Goal: Task Accomplishment & Management: Complete application form

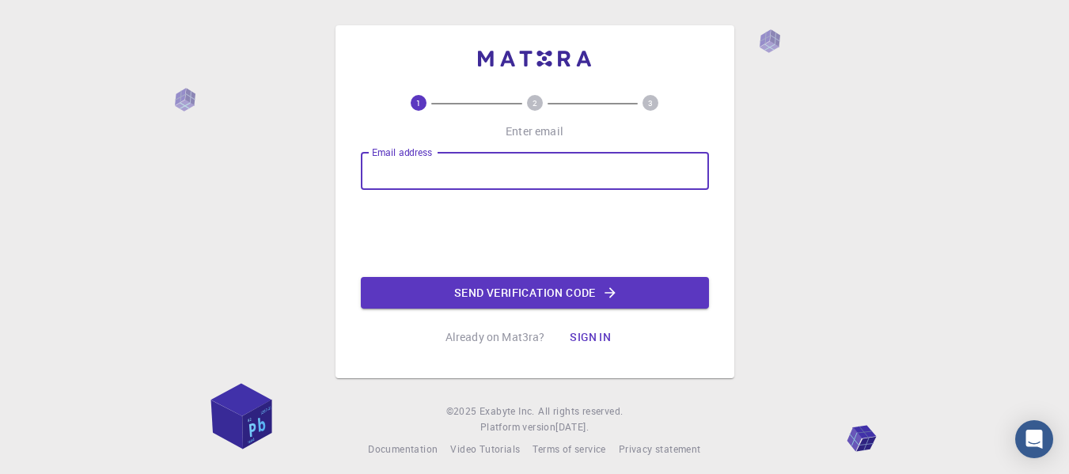
click at [468, 185] on input "Email address" at bounding box center [535, 171] width 348 height 38
type input "[EMAIL_ADDRESS][DOMAIN_NAME]"
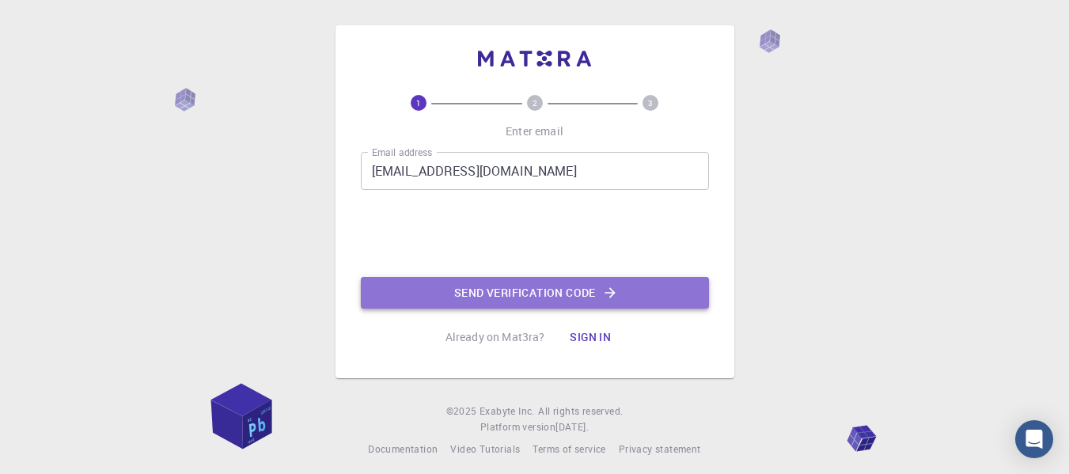
click at [493, 299] on button "Send verification code" at bounding box center [535, 293] width 348 height 32
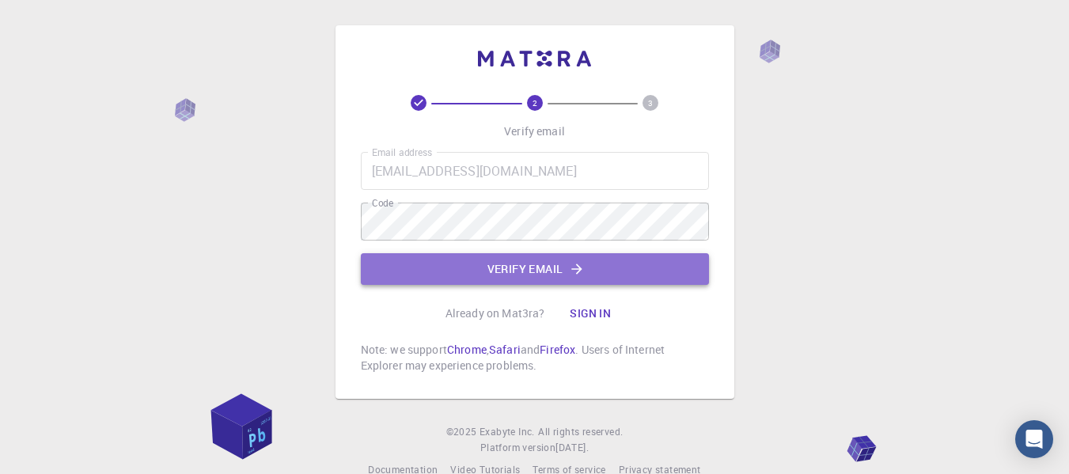
click at [469, 276] on button "Verify email" at bounding box center [535, 269] width 348 height 32
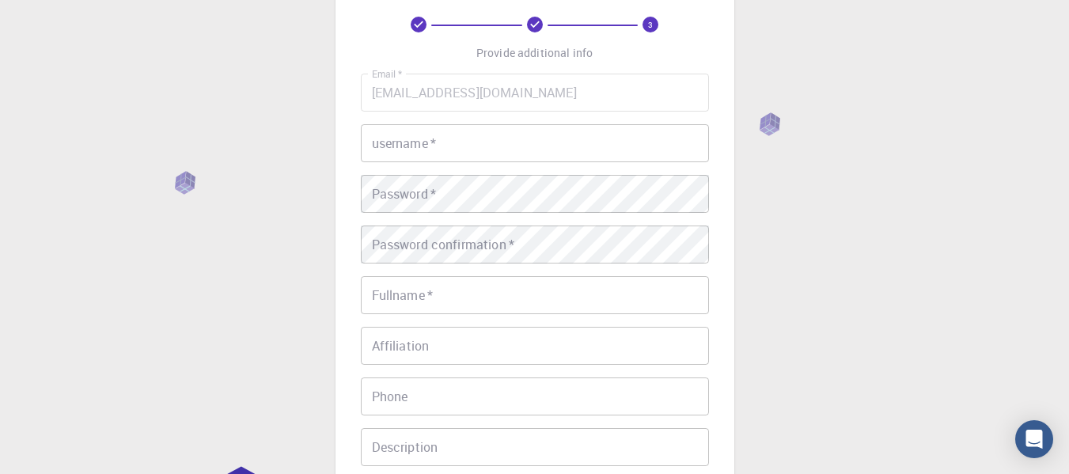
scroll to position [66, 0]
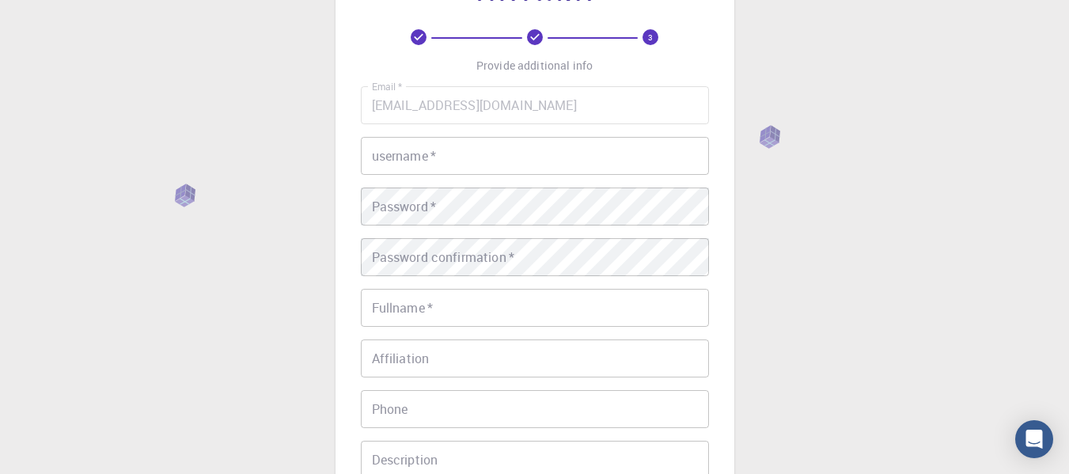
click at [575, 152] on input "username   *" at bounding box center [535, 156] width 348 height 38
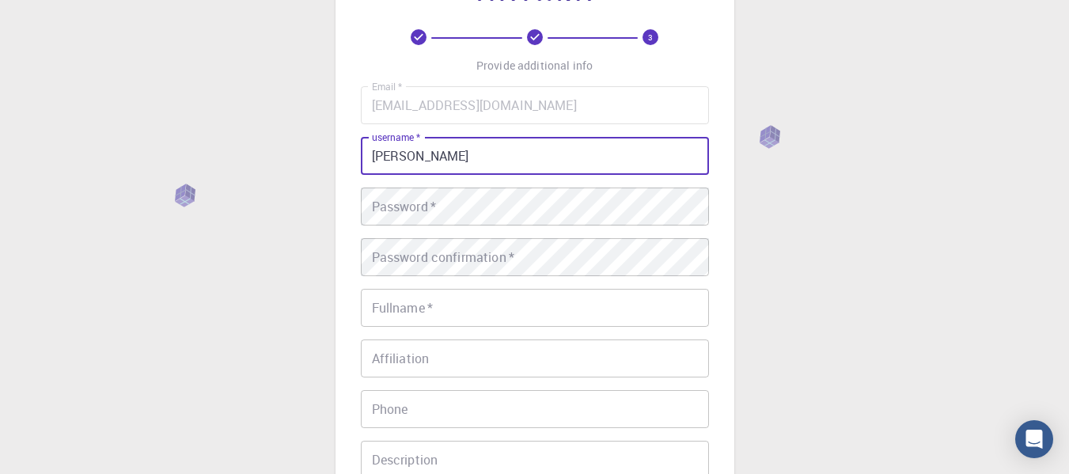
type input "[PERSON_NAME]"
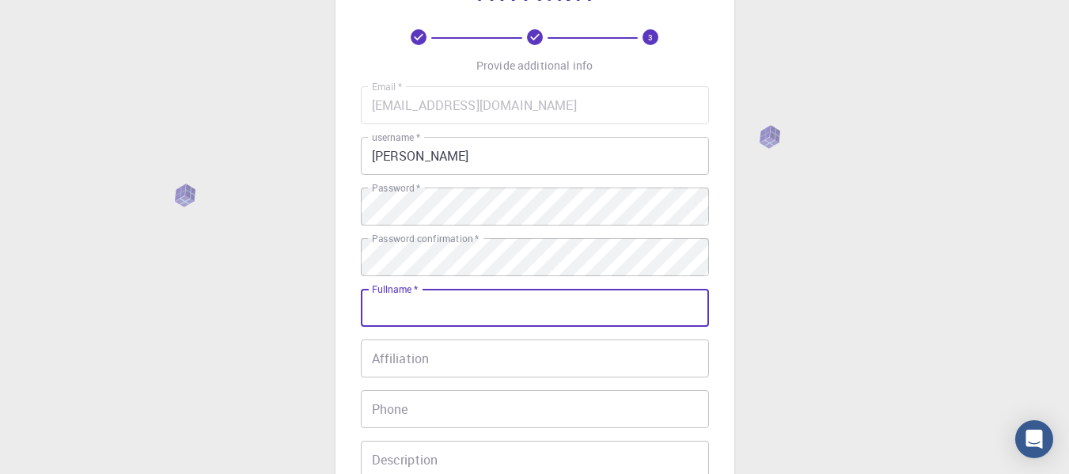
click at [514, 309] on input "Fullname   *" at bounding box center [535, 308] width 348 height 38
type input "[PERSON_NAME]"
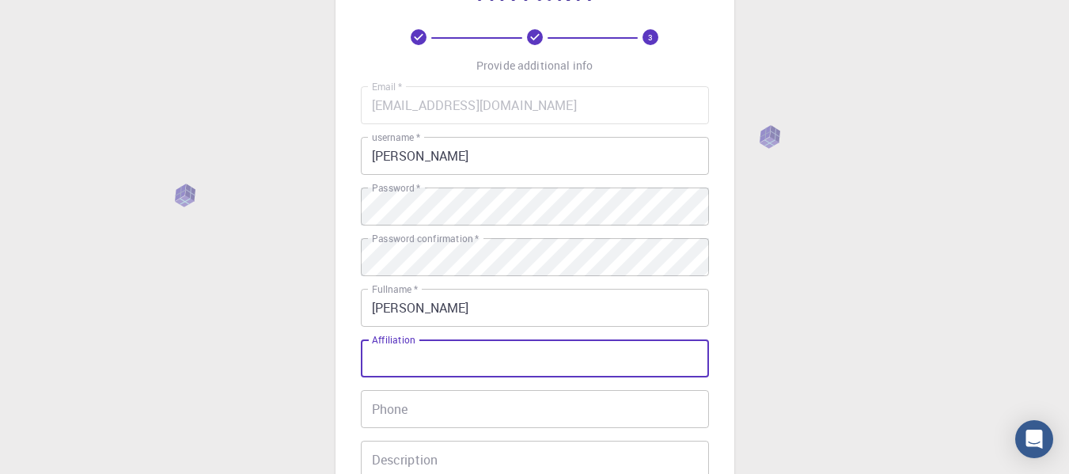
click at [490, 347] on input "Affiliation" at bounding box center [535, 358] width 348 height 38
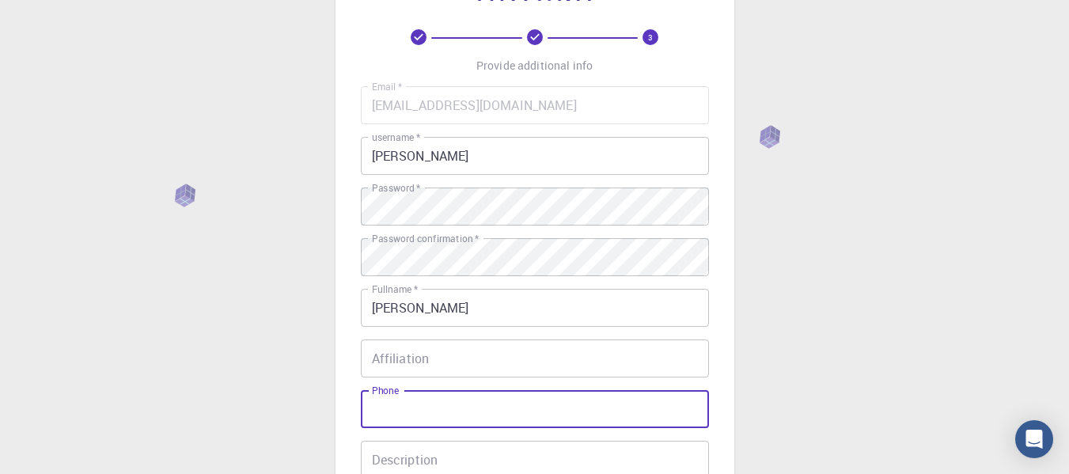
click at [477, 412] on input "Phone" at bounding box center [535, 409] width 348 height 38
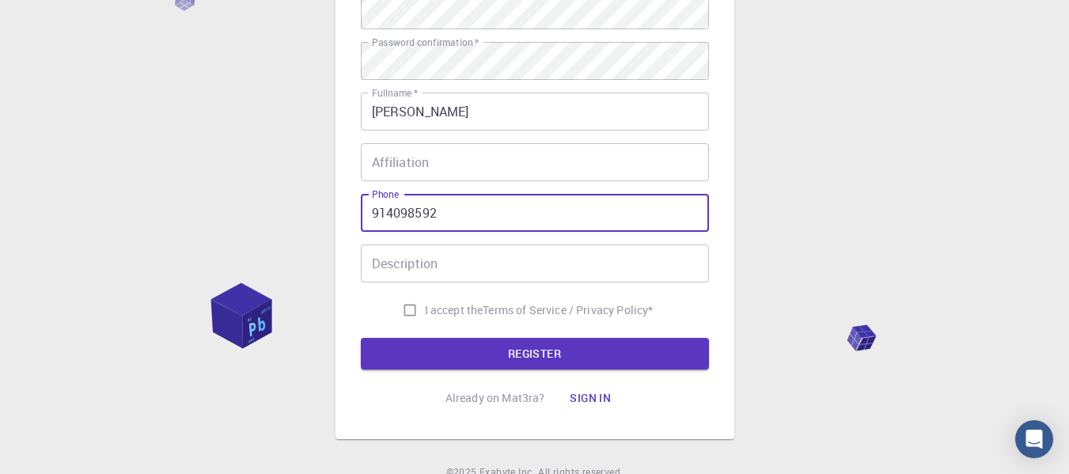
scroll to position [266, 0]
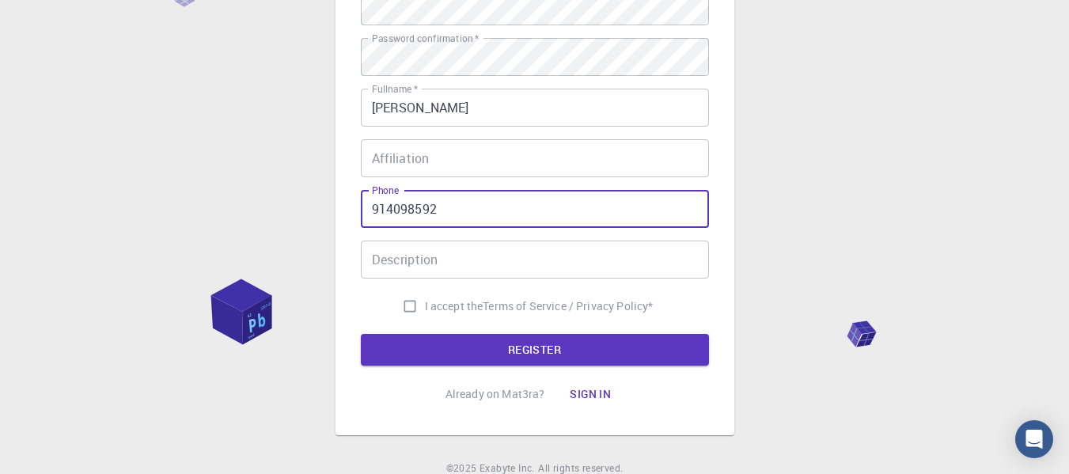
type input "914098592"
click at [412, 305] on input "I accept the Terms of Service / Privacy Policy *" at bounding box center [410, 306] width 30 height 30
checkbox input "true"
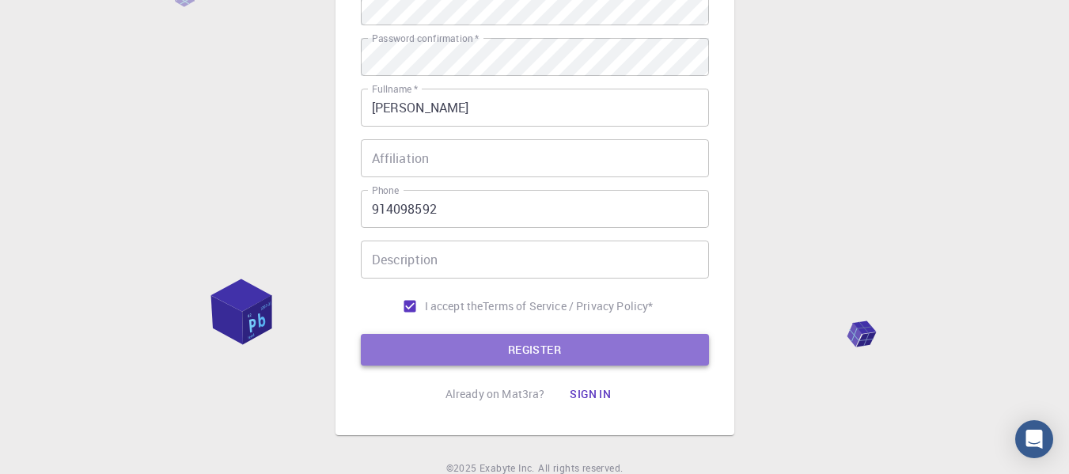
click at [423, 358] on button "REGISTER" at bounding box center [535, 350] width 348 height 32
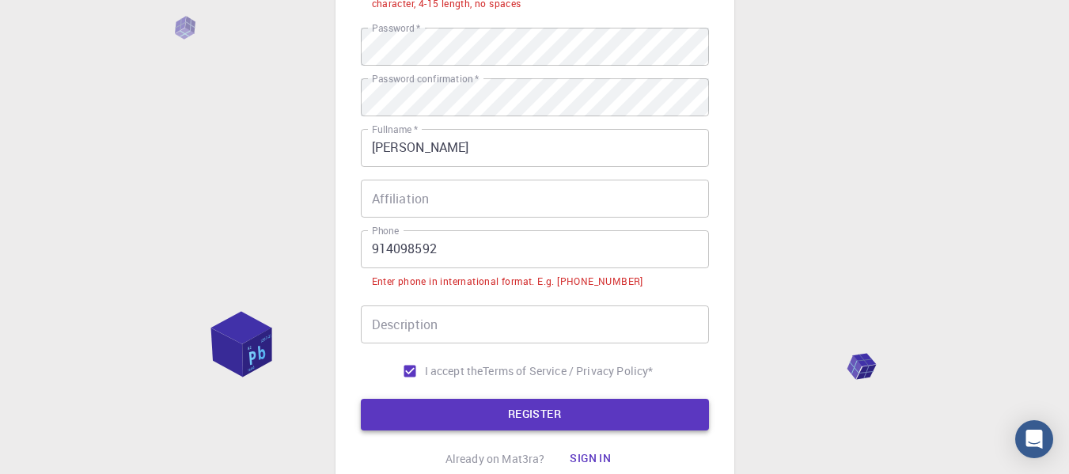
scroll to position [305, 0]
